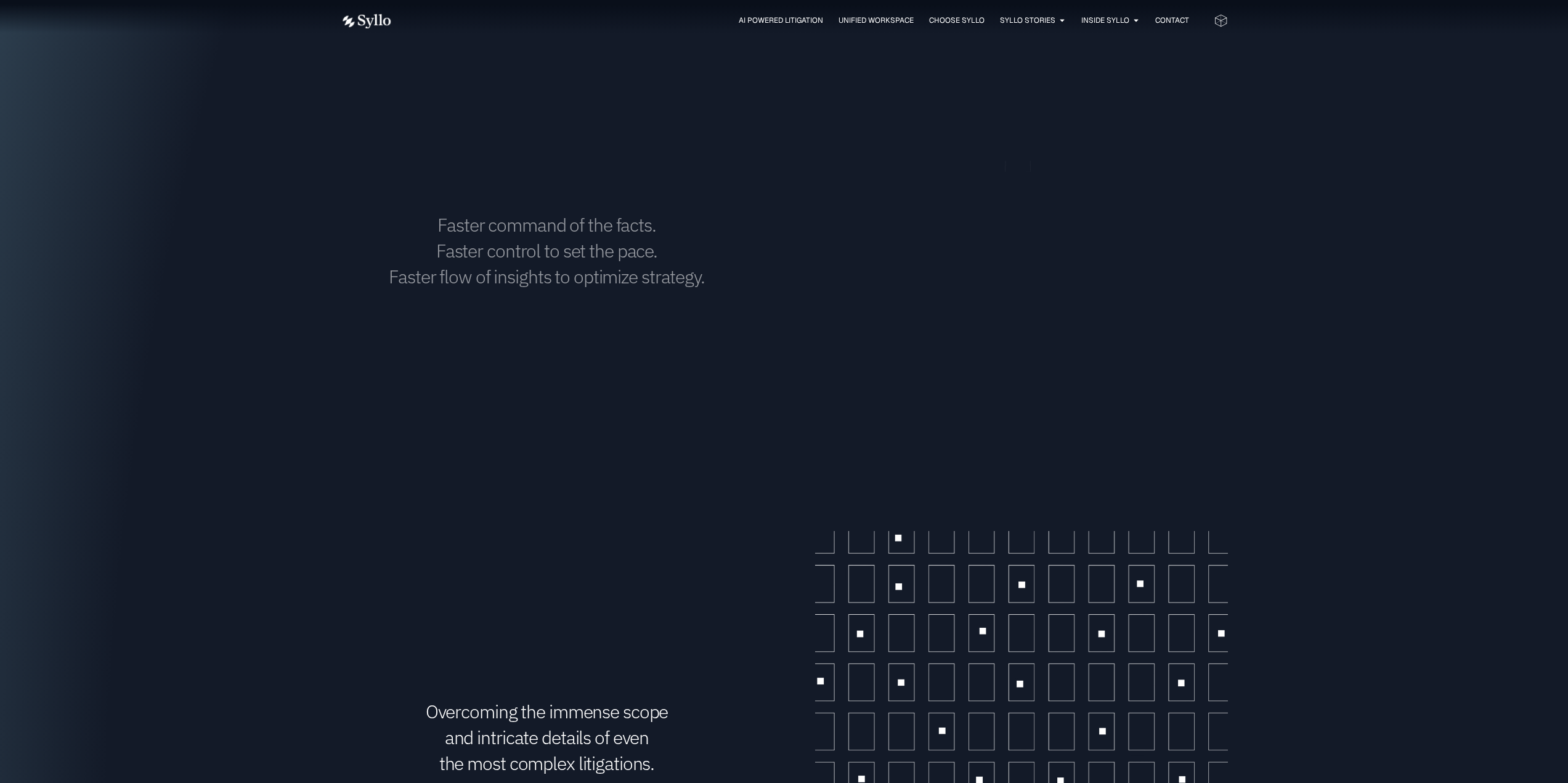
scroll to position [1356, 0]
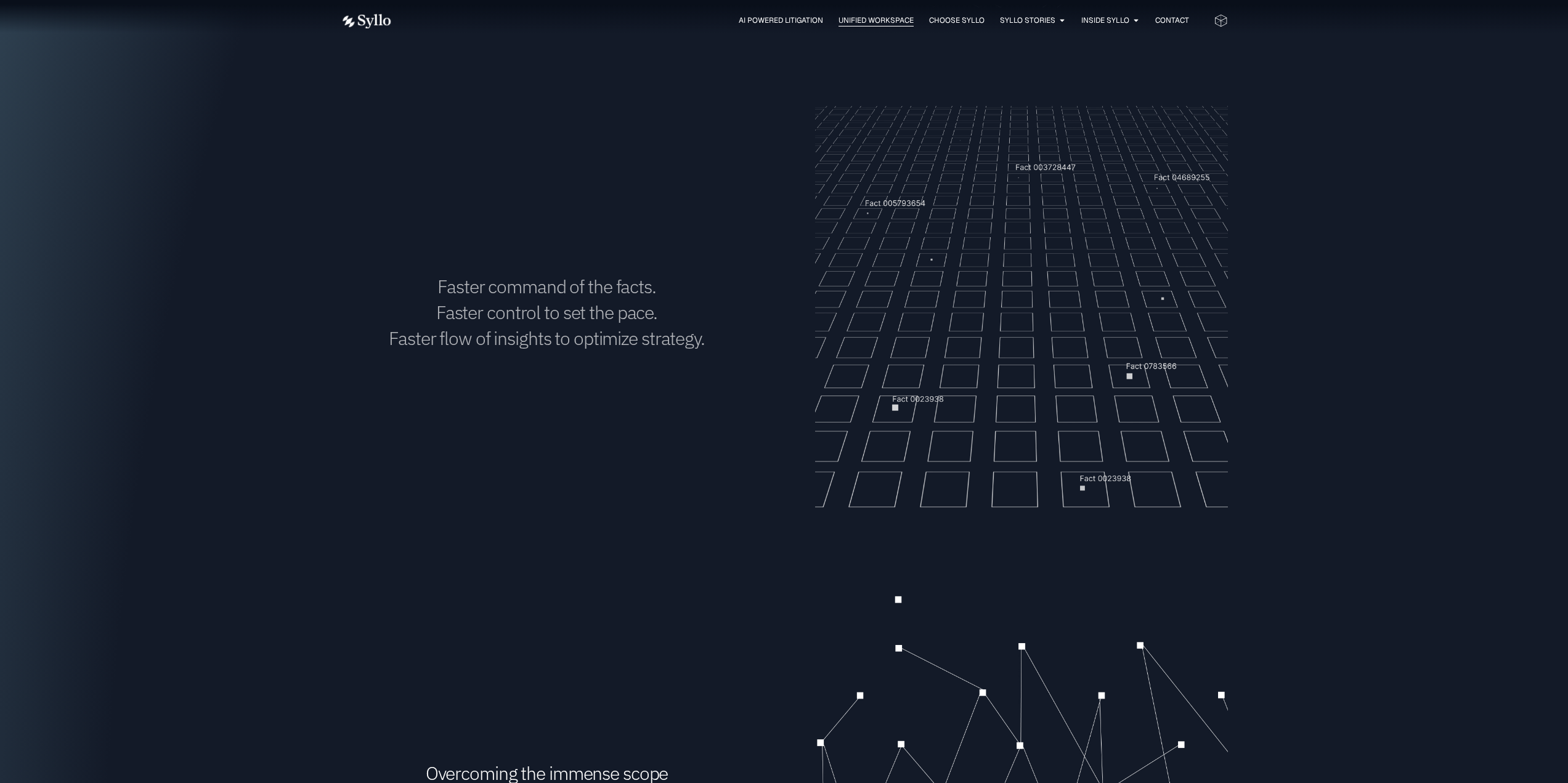
click at [891, 16] on span "Unified Workspace" at bounding box center [876, 20] width 75 height 11
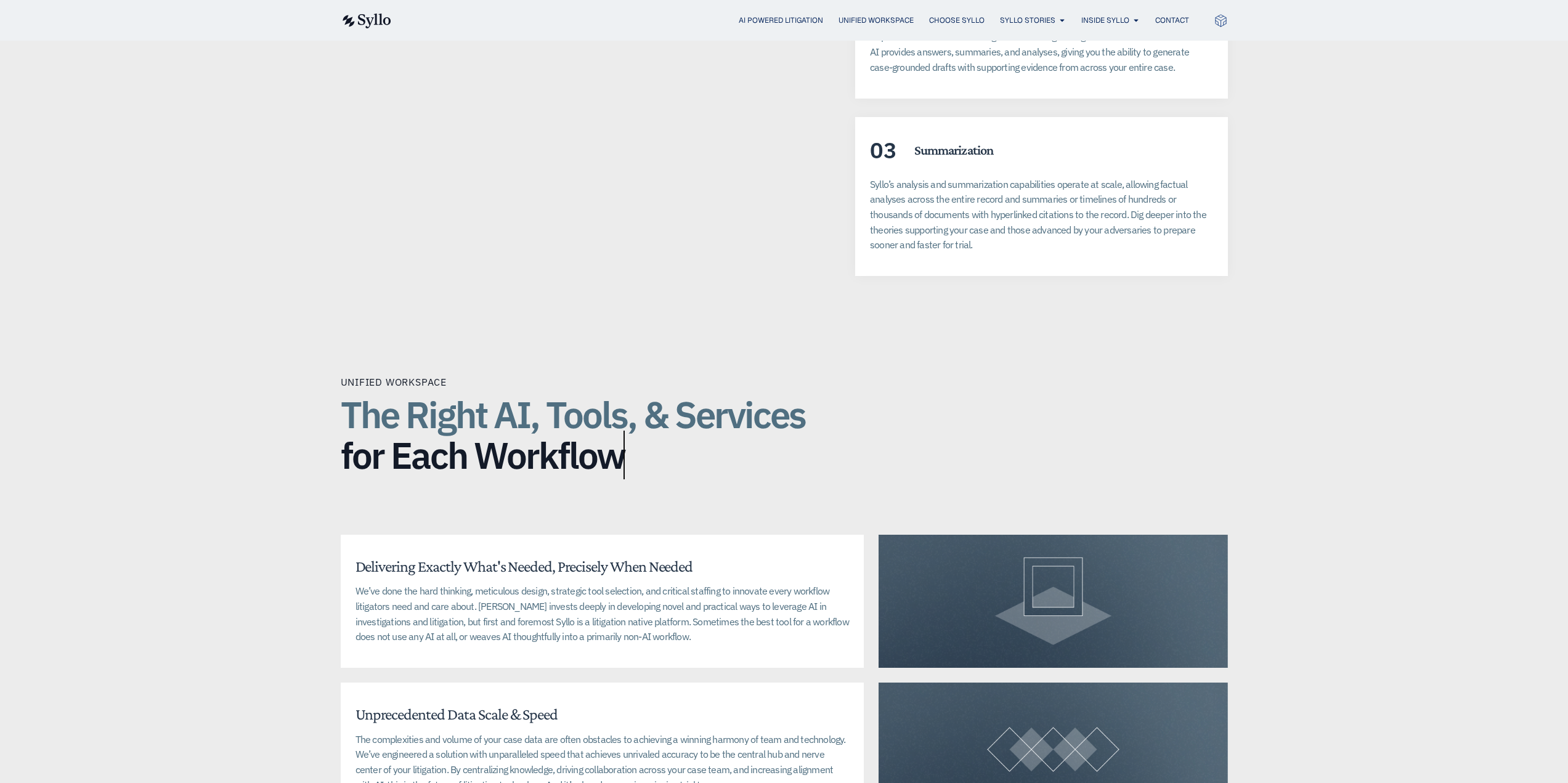
scroll to position [2448, 0]
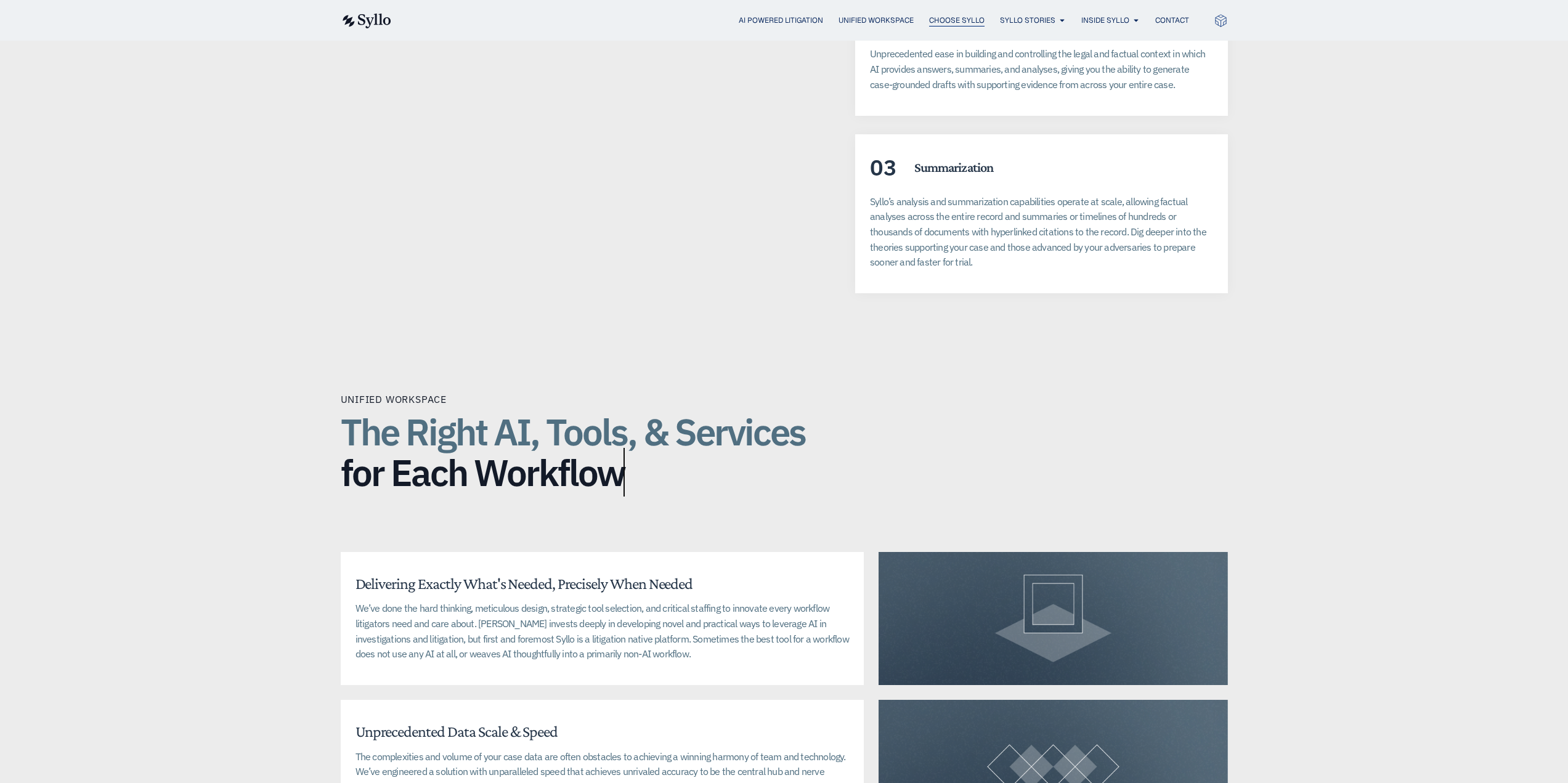
click at [953, 20] on span "Choose Syllo" at bounding box center [957, 20] width 55 height 11
